Goal: Information Seeking & Learning: Learn about a topic

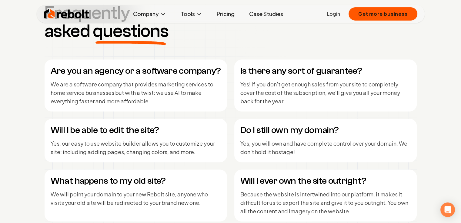
scroll to position [2483, 0]
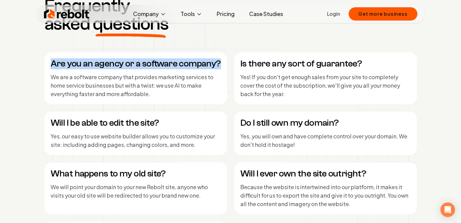
drag, startPoint x: 219, startPoint y: 64, endPoint x: 53, endPoint y: 69, distance: 166.0
click at [53, 69] on div "Are you an agency or a software company? We are a software company that provide…" at bounding box center [136, 78] width 182 height 52
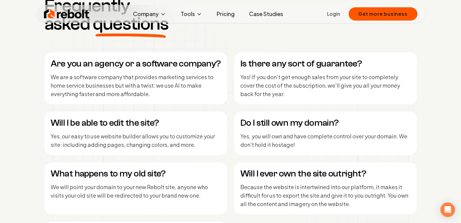
click at [68, 71] on div "Are you an agency or a software company? We are a software company that provide…" at bounding box center [136, 78] width 182 height 52
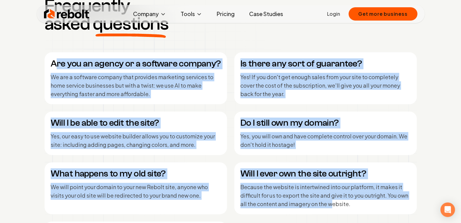
drag, startPoint x: 54, startPoint y: 65, endPoint x: 332, endPoint y: 203, distance: 311.2
click at [332, 203] on div "Are you an agency or a software company? We are a software company that provide…" at bounding box center [231, 163] width 372 height 222
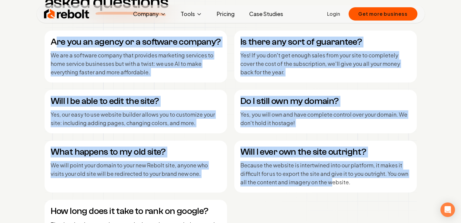
scroll to position [2496, 0]
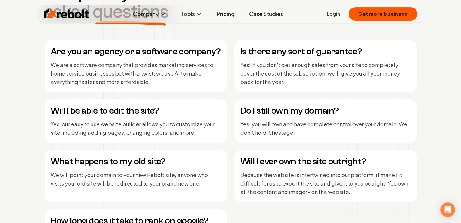
click at [52, 49] on h4 "Are you an agency or a software company?" at bounding box center [136, 51] width 170 height 11
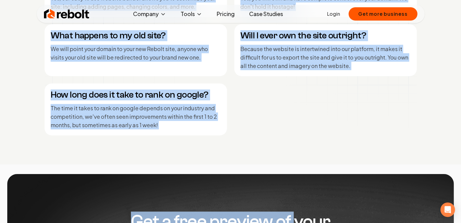
scroll to position [2625, 0]
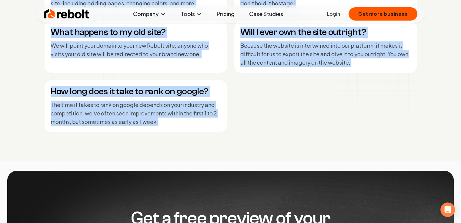
drag, startPoint x: 51, startPoint y: 49, endPoint x: 217, endPoint y: 119, distance: 179.6
click at [217, 119] on div "Are you an agency or a software company? We are a software company that provide…" at bounding box center [231, 22] width 372 height 222
copy div "Are you an agency or a software company? We are a software company that provide…"
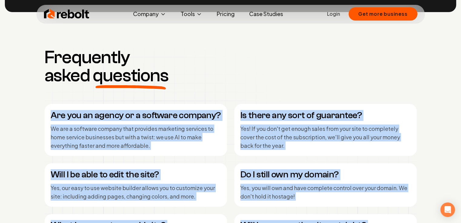
scroll to position [2428, 0]
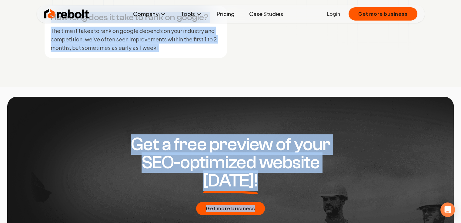
scroll to position [2731, 0]
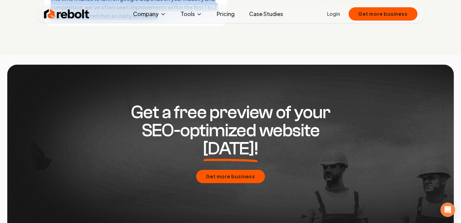
drag, startPoint x: 48, startPoint y: 109, endPoint x: 289, endPoint y: 35, distance: 251.7
copy div "Are you an agency or a software company? We are a software company that provide…"
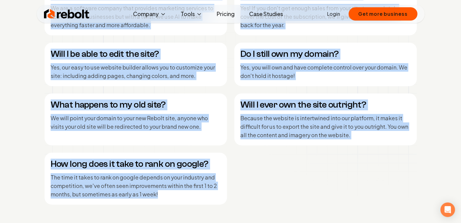
scroll to position [2553, 0]
